Goal: Find specific page/section: Find specific page/section

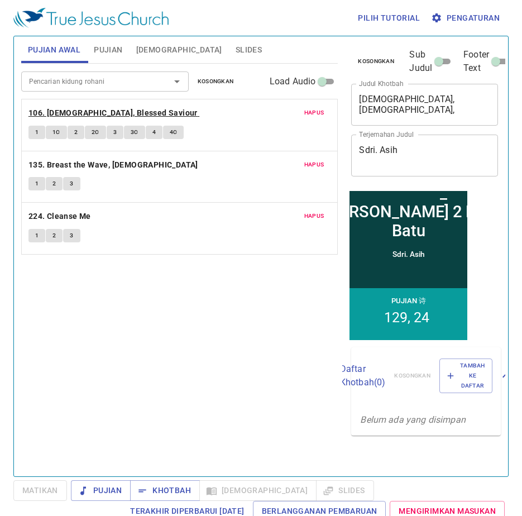
click at [90, 112] on div "Hapus 106. [DEMOGRAPHIC_DATA], Blessed Saviour 1 1C 2 2C 3 3C 4 4C Hapus 135. B…" at bounding box center [179, 177] width 317 height 156
click at [99, 111] on b "106. [DEMOGRAPHIC_DATA], Blessed Saviour" at bounding box center [112, 113] width 169 height 14
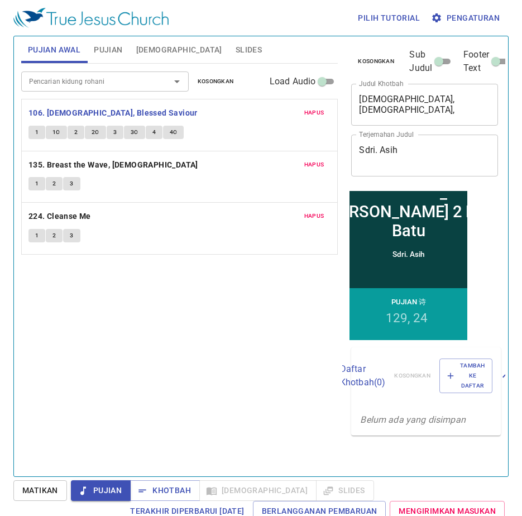
click at [46, 490] on span "Matikan" at bounding box center [40, 491] width 36 height 14
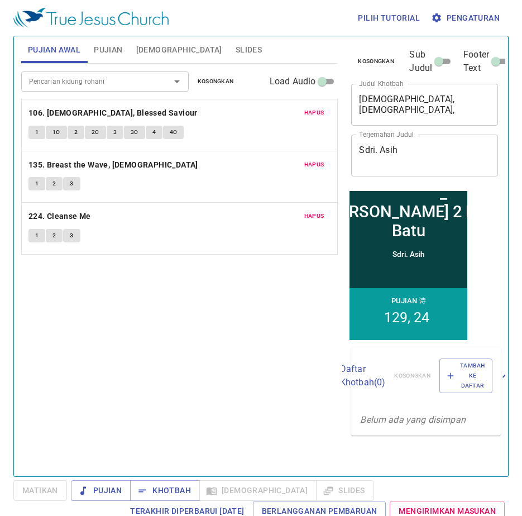
click at [236, 50] on span "Slides" at bounding box center [249, 50] width 26 height 14
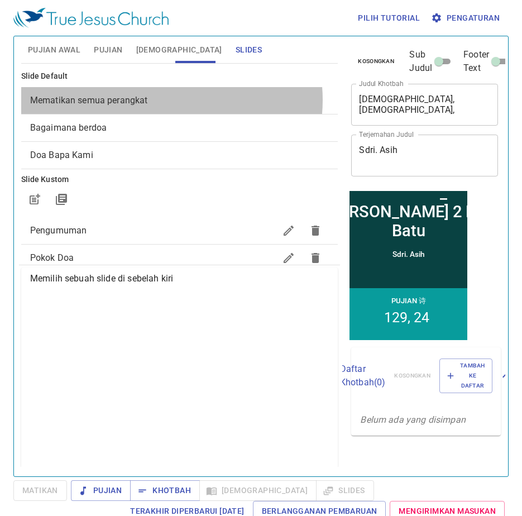
click at [159, 100] on span "Mematikan semua perangkat" at bounding box center [179, 100] width 299 height 13
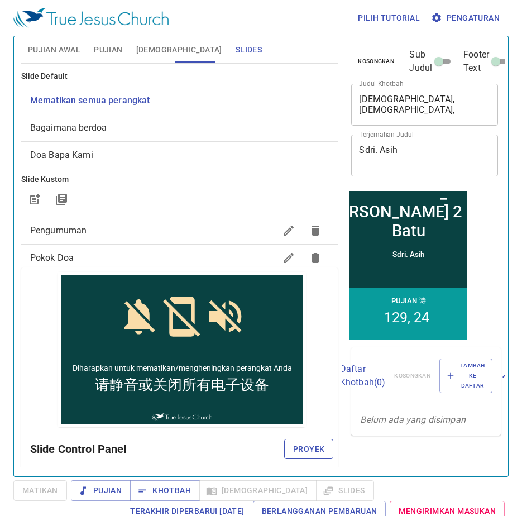
click at [310, 451] on span "Proyek" at bounding box center [308, 449] width 31 height 14
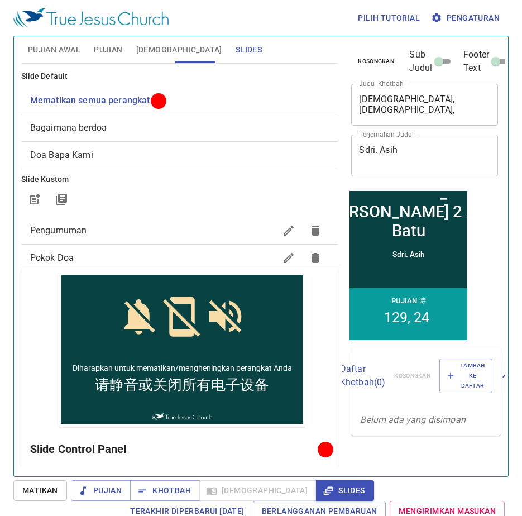
click at [45, 40] on button "Pujian Awal" at bounding box center [54, 49] width 66 height 27
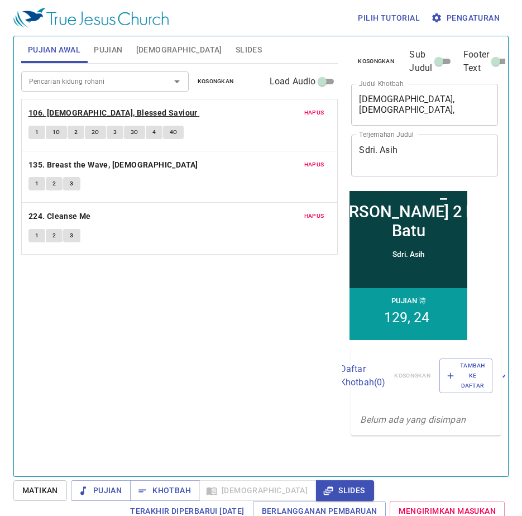
click at [61, 108] on b "106. [DEMOGRAPHIC_DATA], Blessed Saviour" at bounding box center [112, 113] width 169 height 14
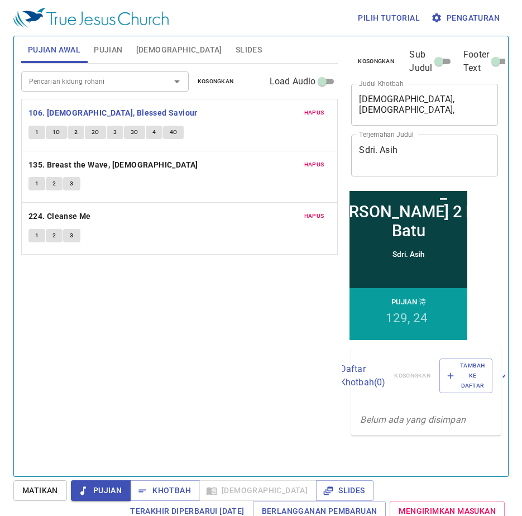
click at [33, 127] on button "1" at bounding box center [36, 132] width 17 height 13
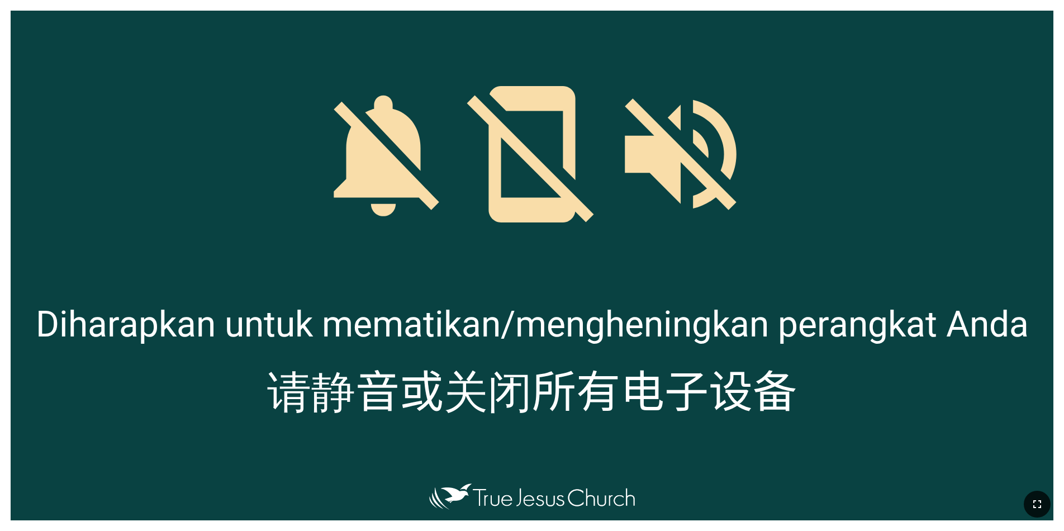
click at [1037, 507] on icon "button" at bounding box center [1036, 503] width 13 height 13
